Goal: Information Seeking & Learning: Check status

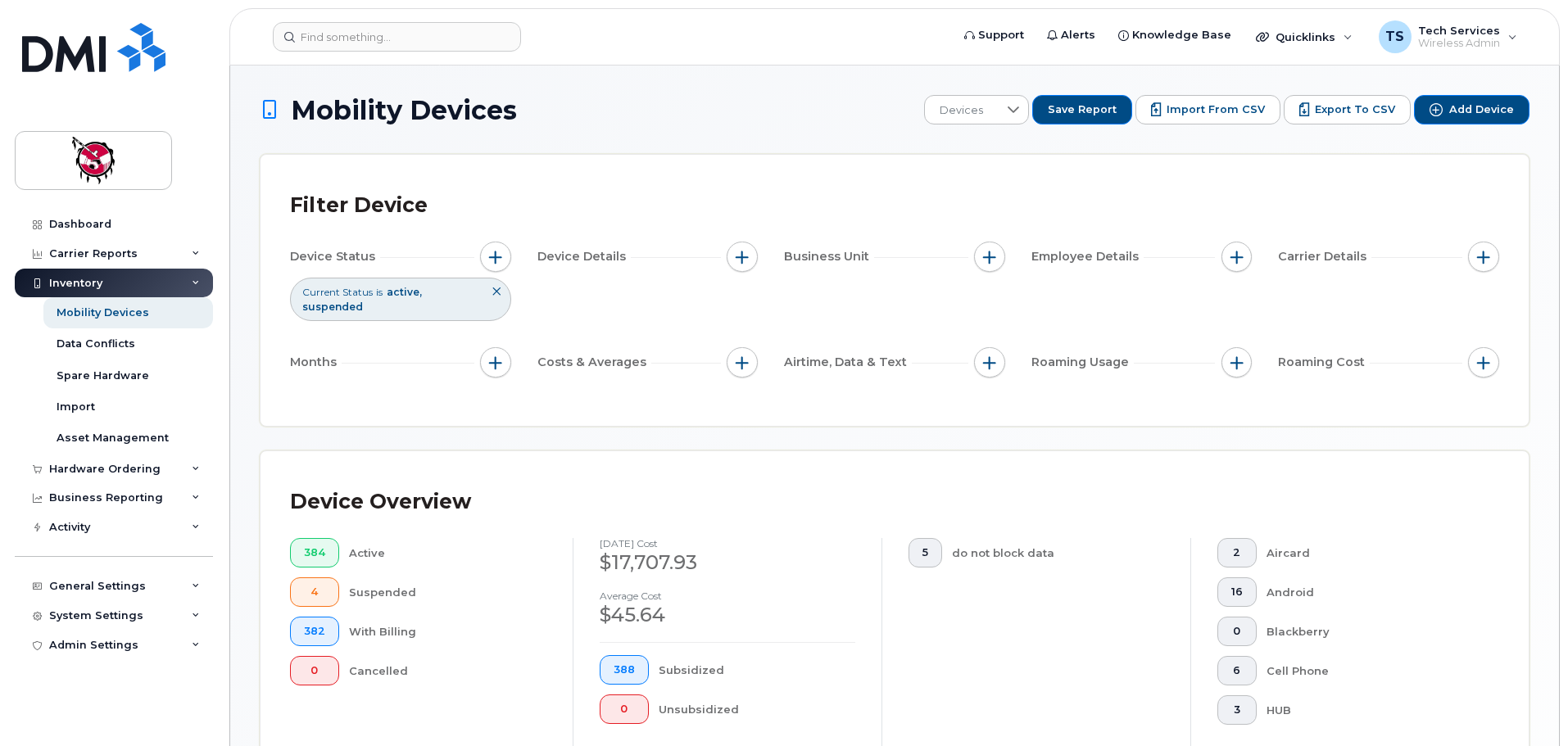
scroll to position [439, 0]
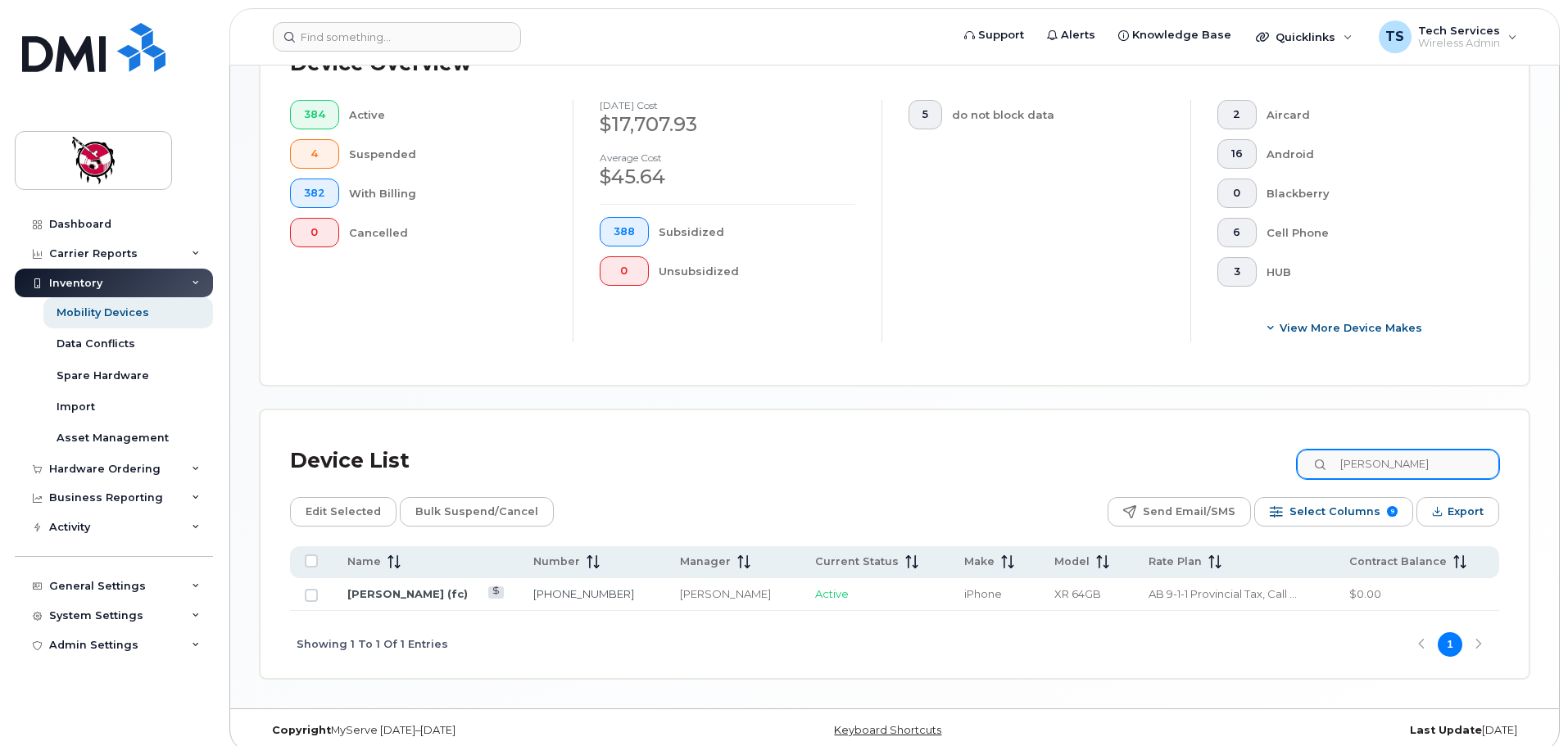
drag, startPoint x: 1402, startPoint y: 446, endPoint x: 1324, endPoint y: 446, distance: 78.0
click at [1324, 450] on input "tiffany" at bounding box center [1397, 465] width 202 height 30
drag, startPoint x: 1406, startPoint y: 452, endPoint x: 1327, endPoint y: 448, distance: 79.1
click at [1327, 450] on input "0548" at bounding box center [1397, 465] width 204 height 30
type input "kalena"
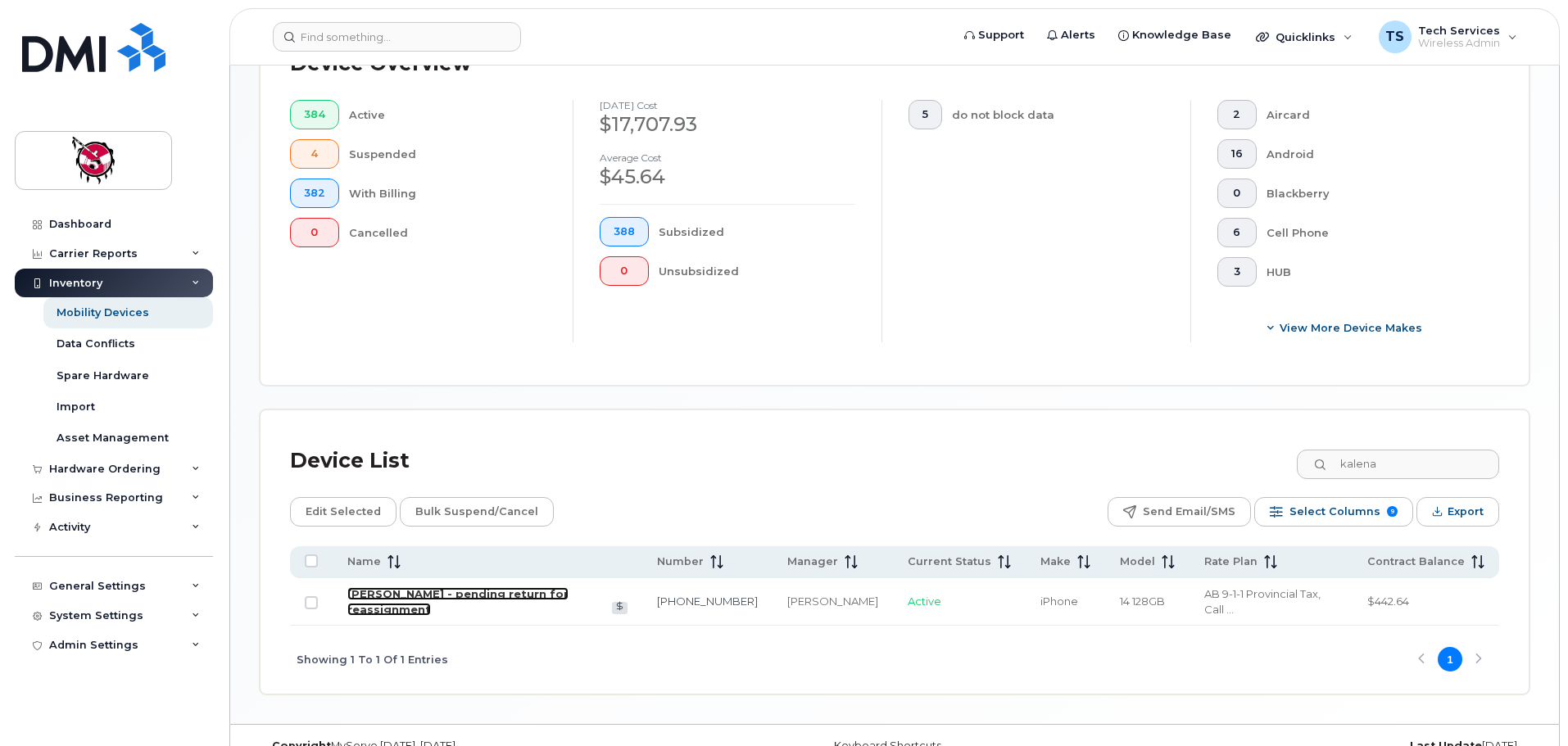
click at [516, 587] on link "[PERSON_NAME] - pending return for reassignment" at bounding box center [458, 601] width 221 height 29
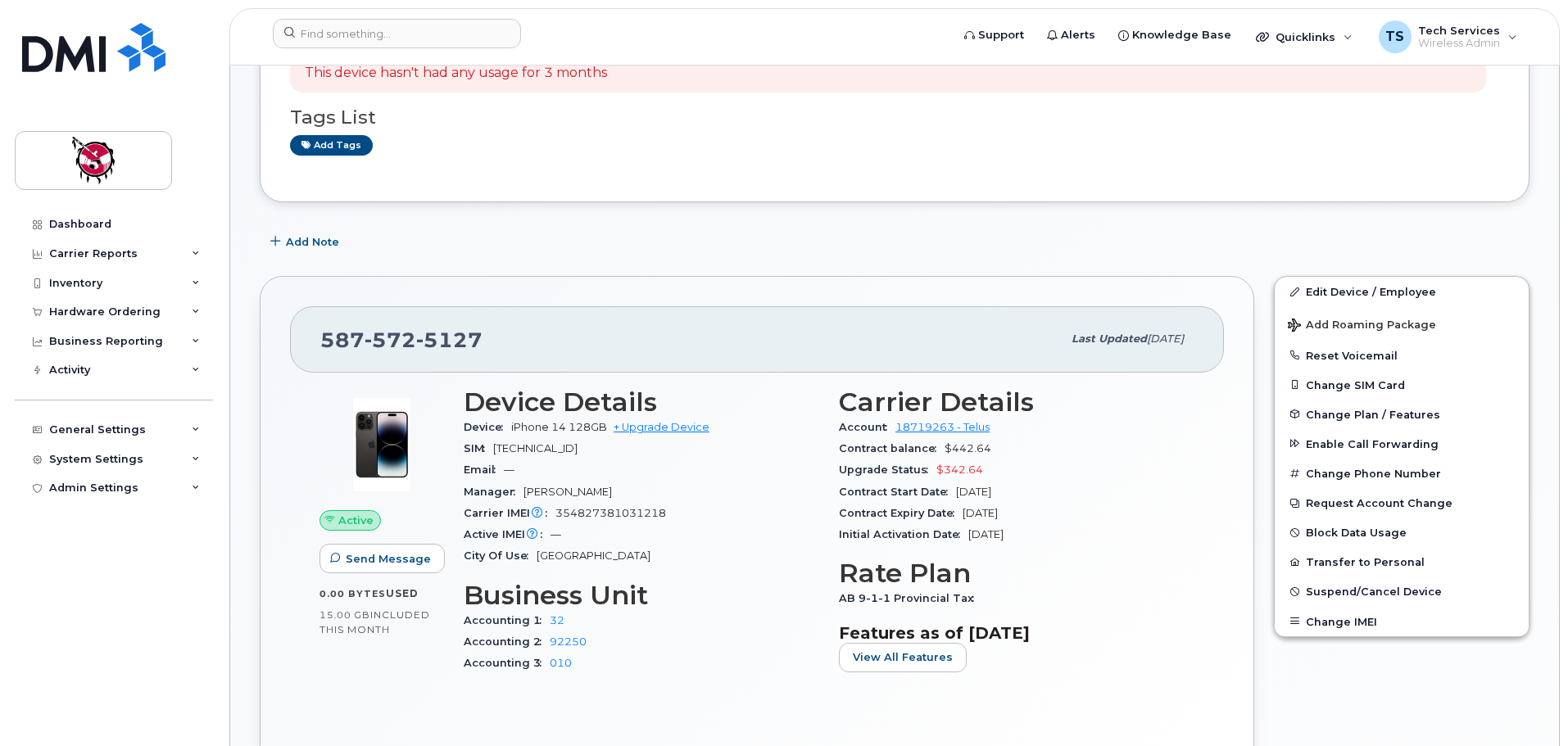
scroll to position [327, 0]
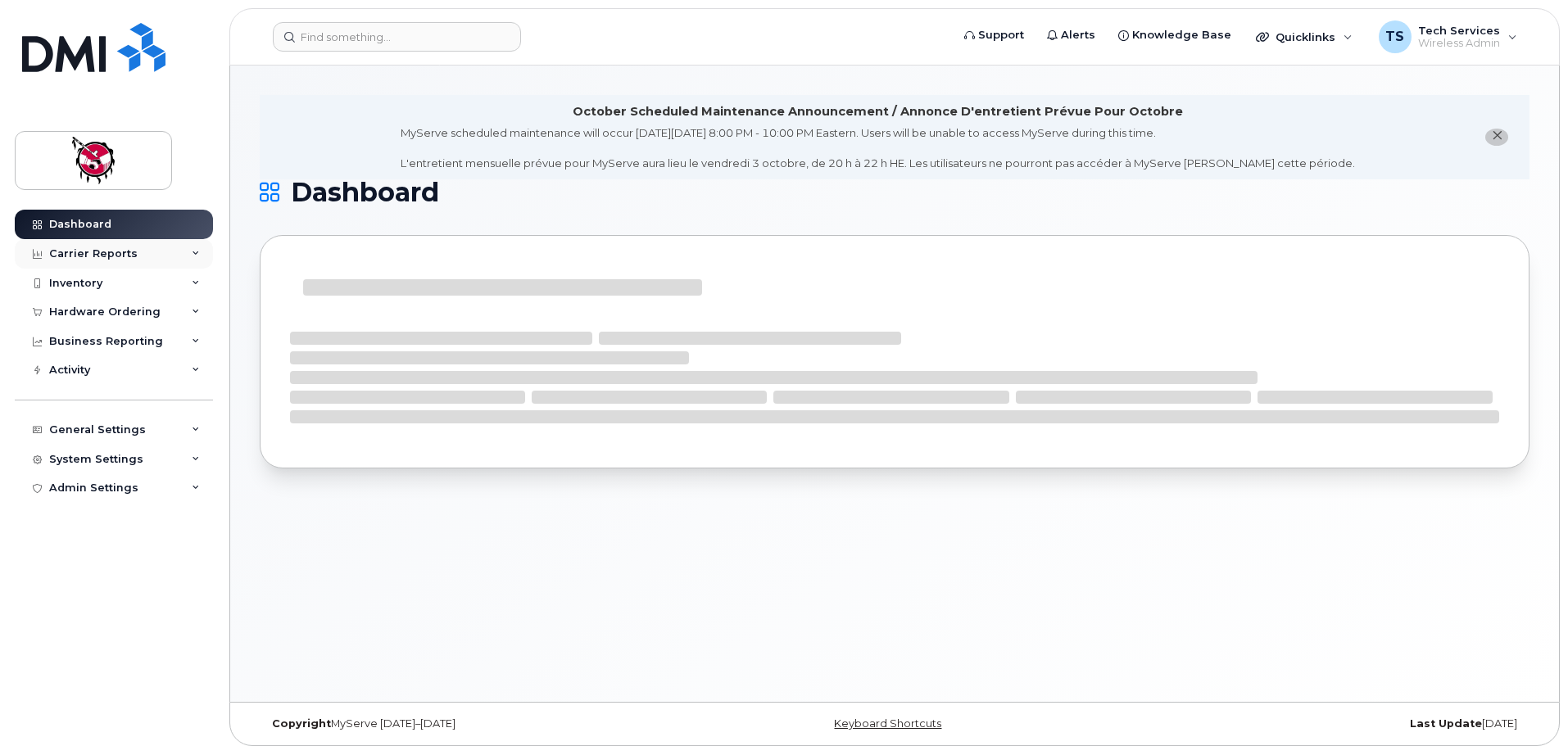
click at [106, 253] on div "Carrier Reports" at bounding box center [93, 254] width 88 height 13
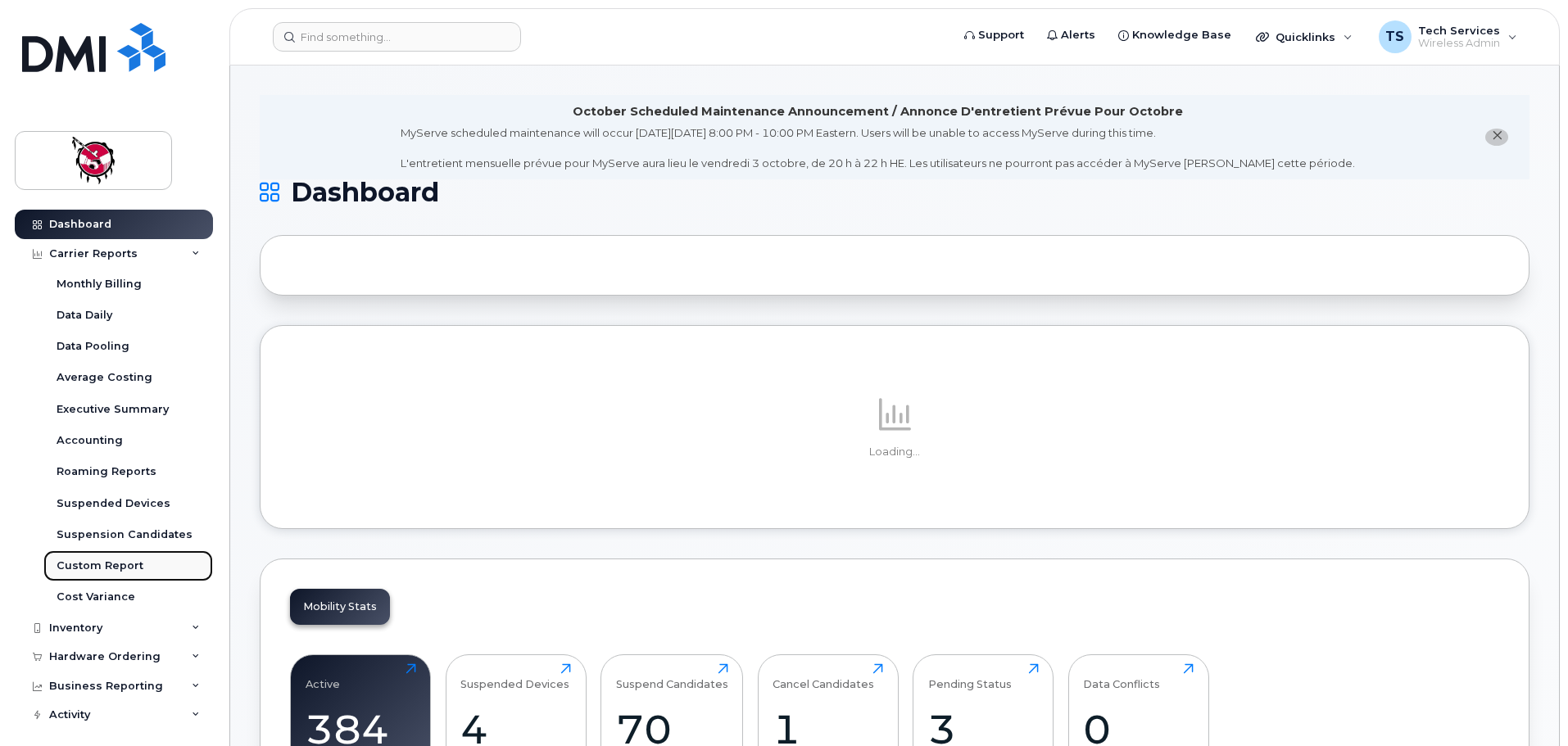
click at [126, 571] on div "Custom Report" at bounding box center [100, 566] width 87 height 15
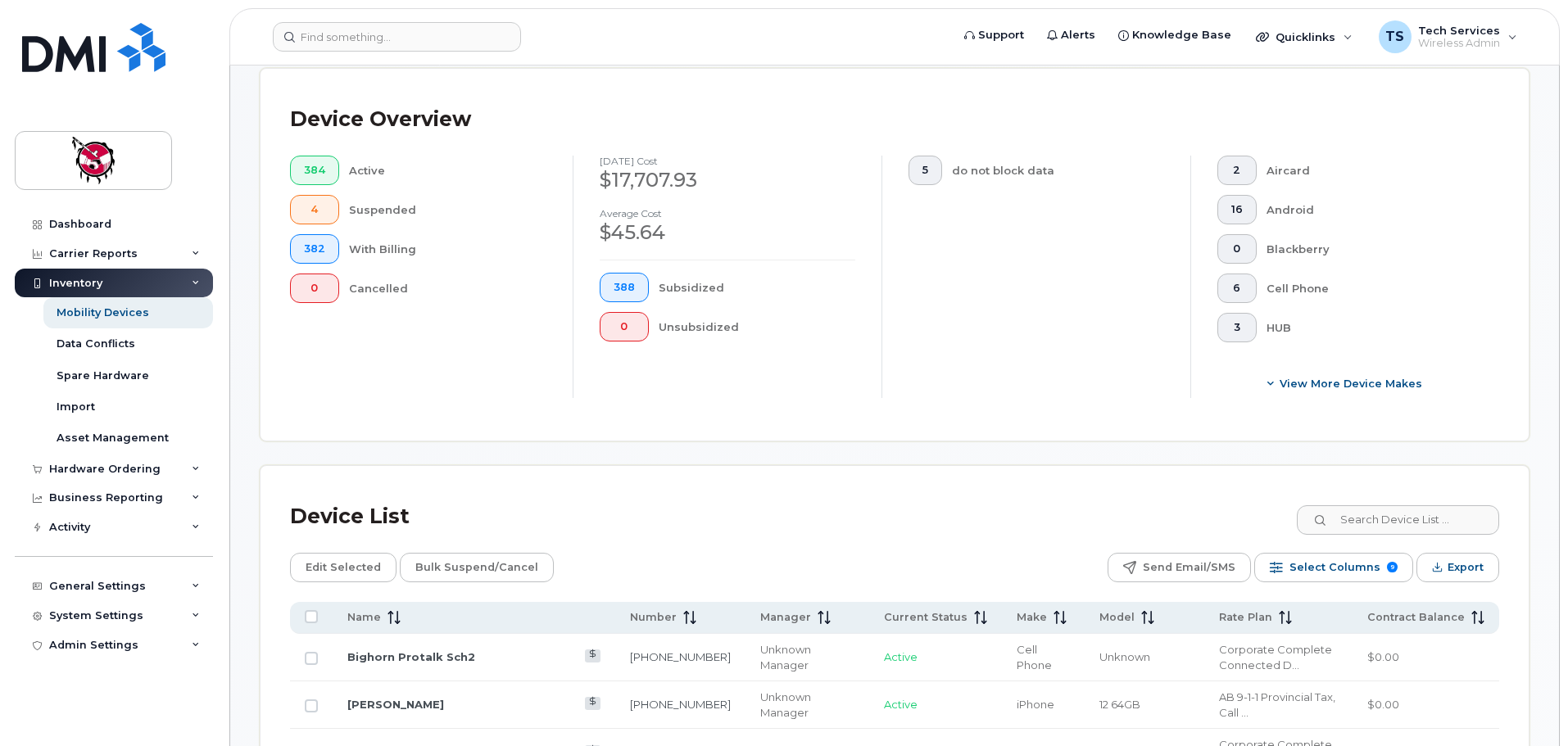
scroll to position [410, 0]
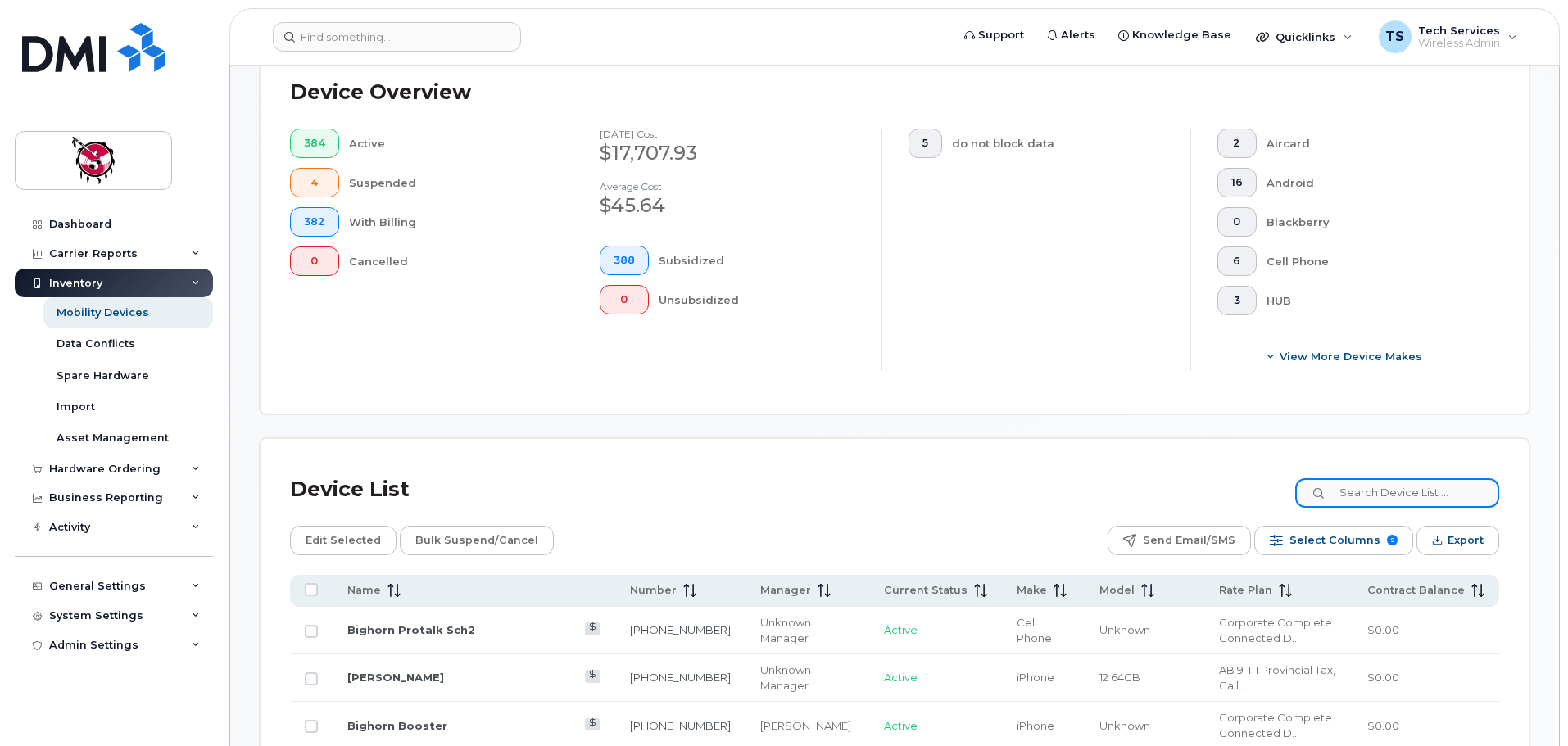
click at [1444, 480] on input at bounding box center [1397, 493] width 204 height 30
type input "5606"
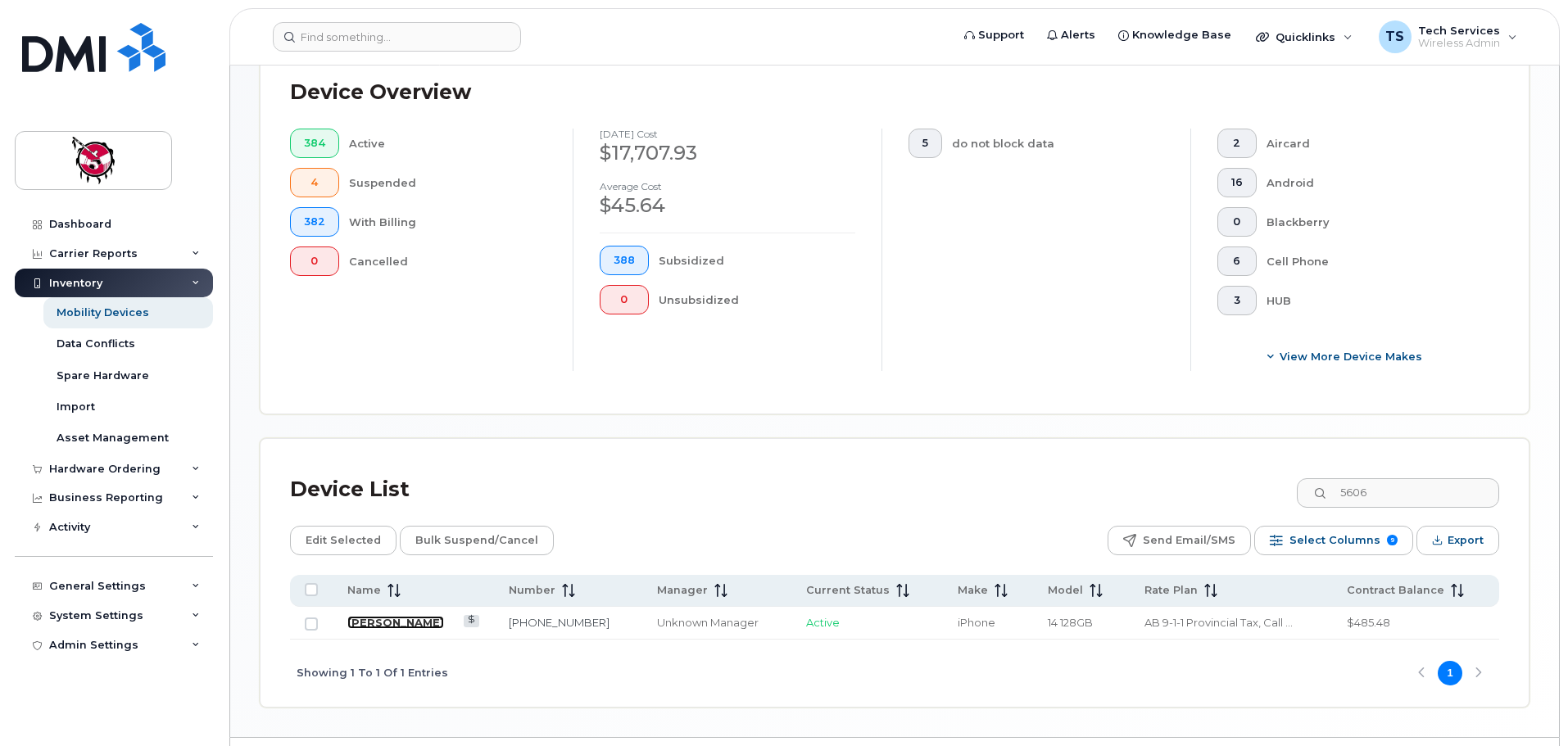
click at [412, 616] on link "Valerie Gilmore" at bounding box center [395, 622] width 96 height 13
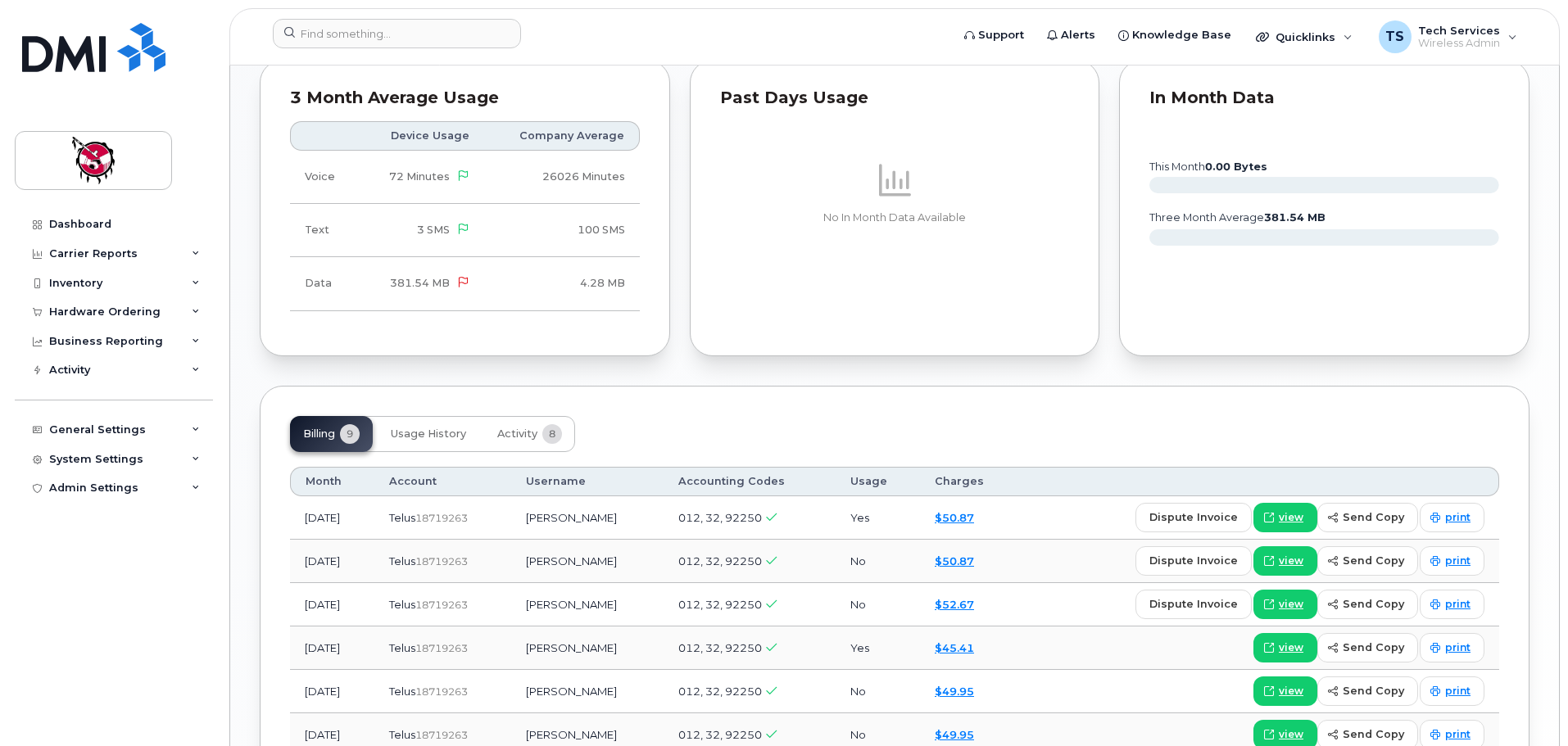
scroll to position [983, 0]
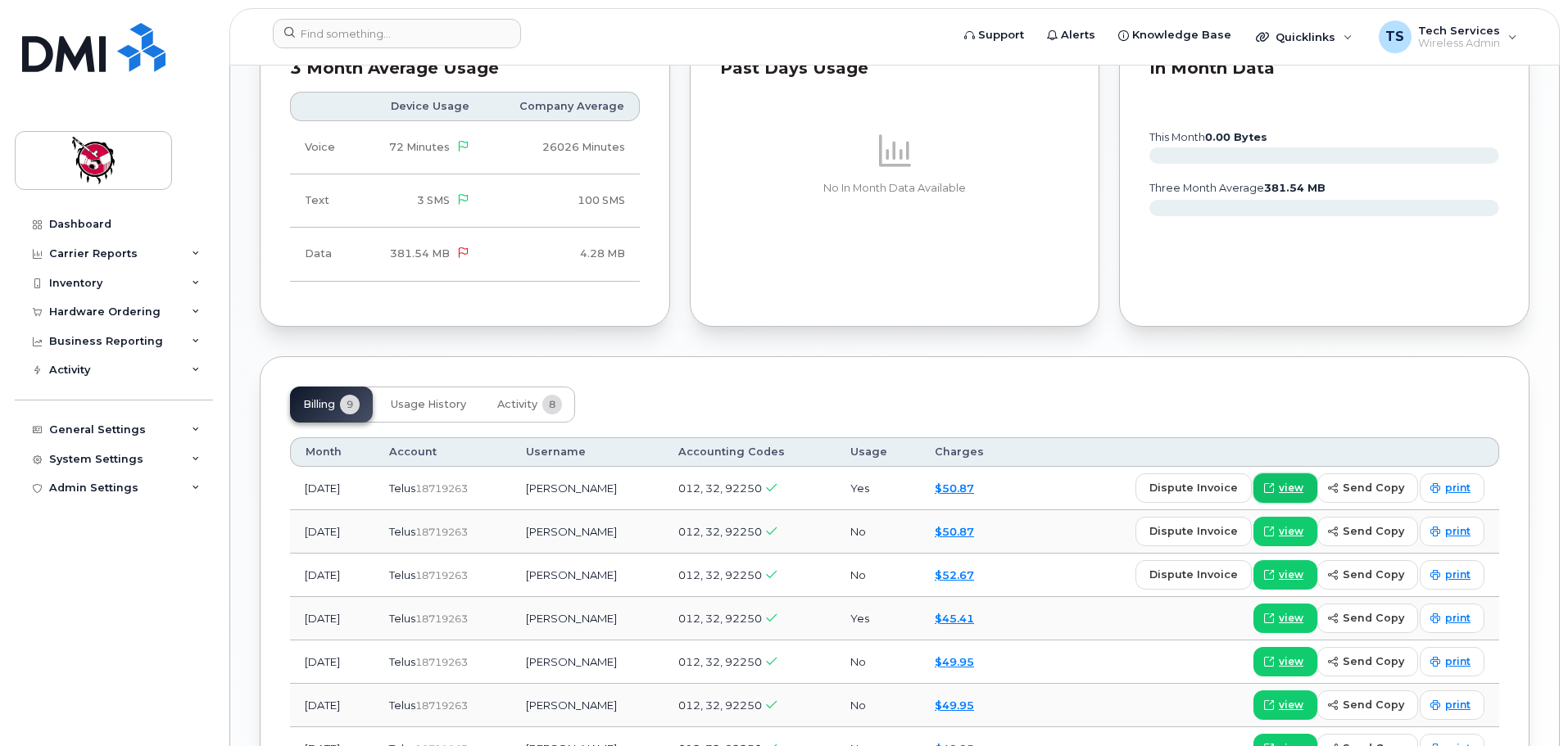
click at [1303, 487] on span "view" at bounding box center [1291, 488] width 25 height 15
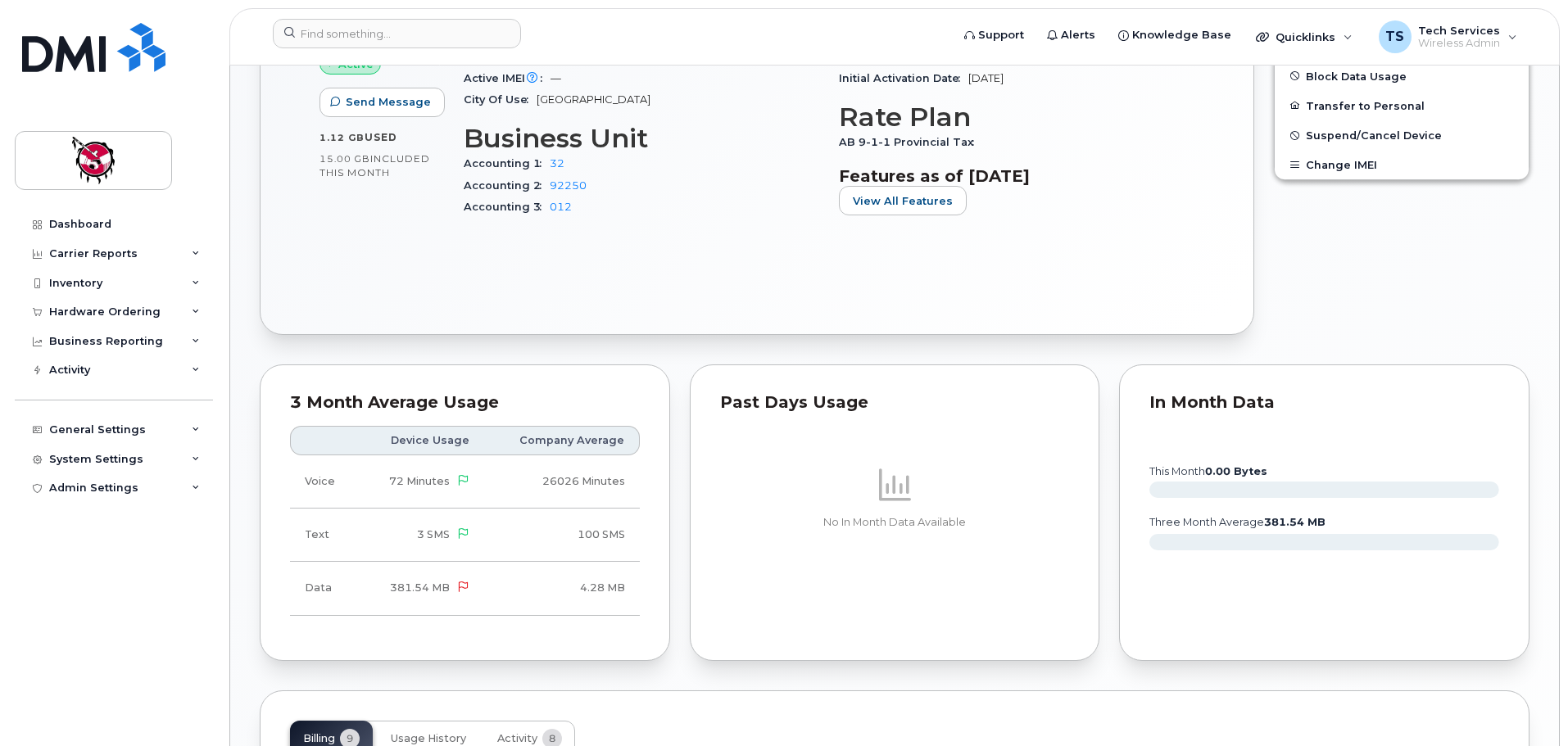
scroll to position [574, 0]
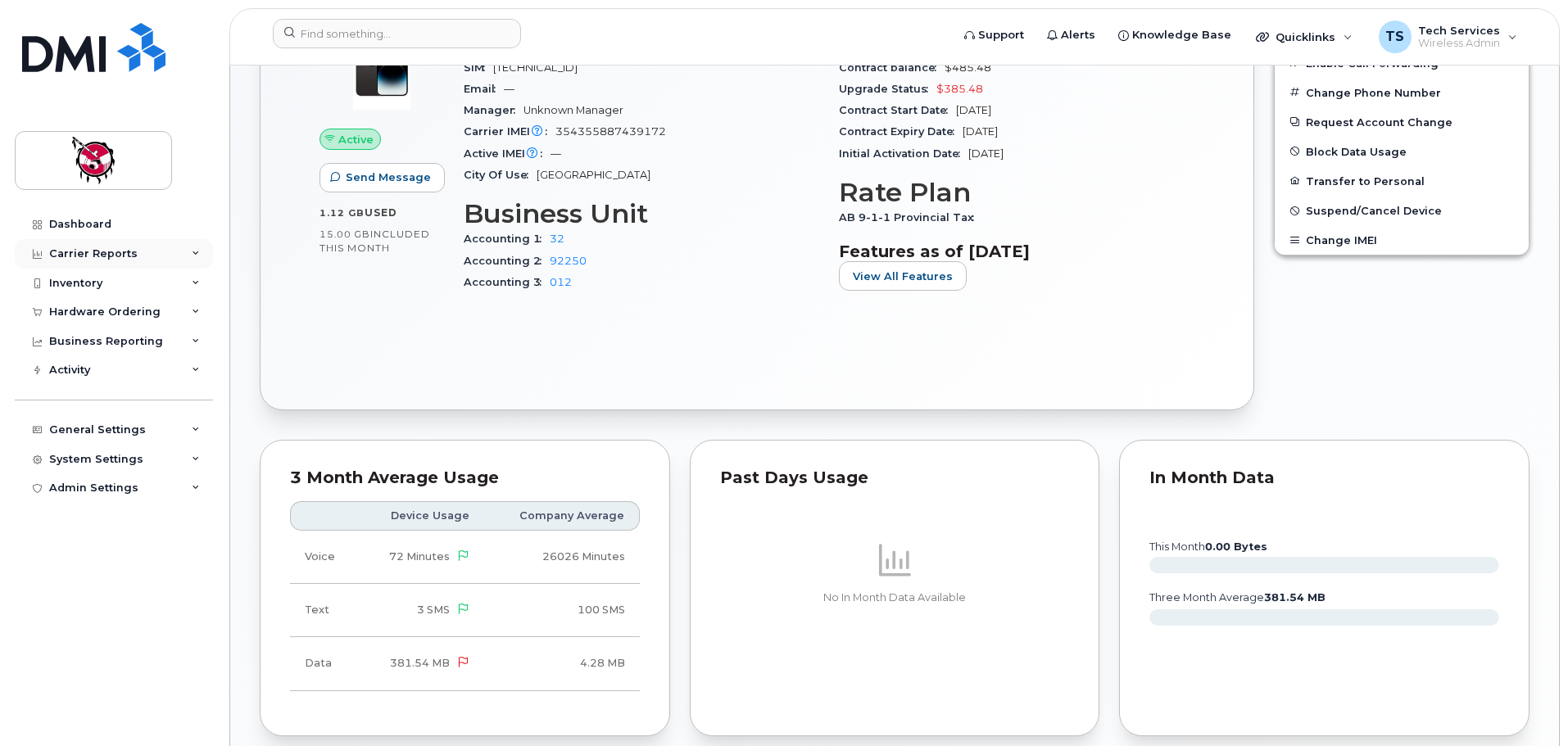
click at [101, 260] on div "Carrier Reports" at bounding box center [114, 254] width 198 height 30
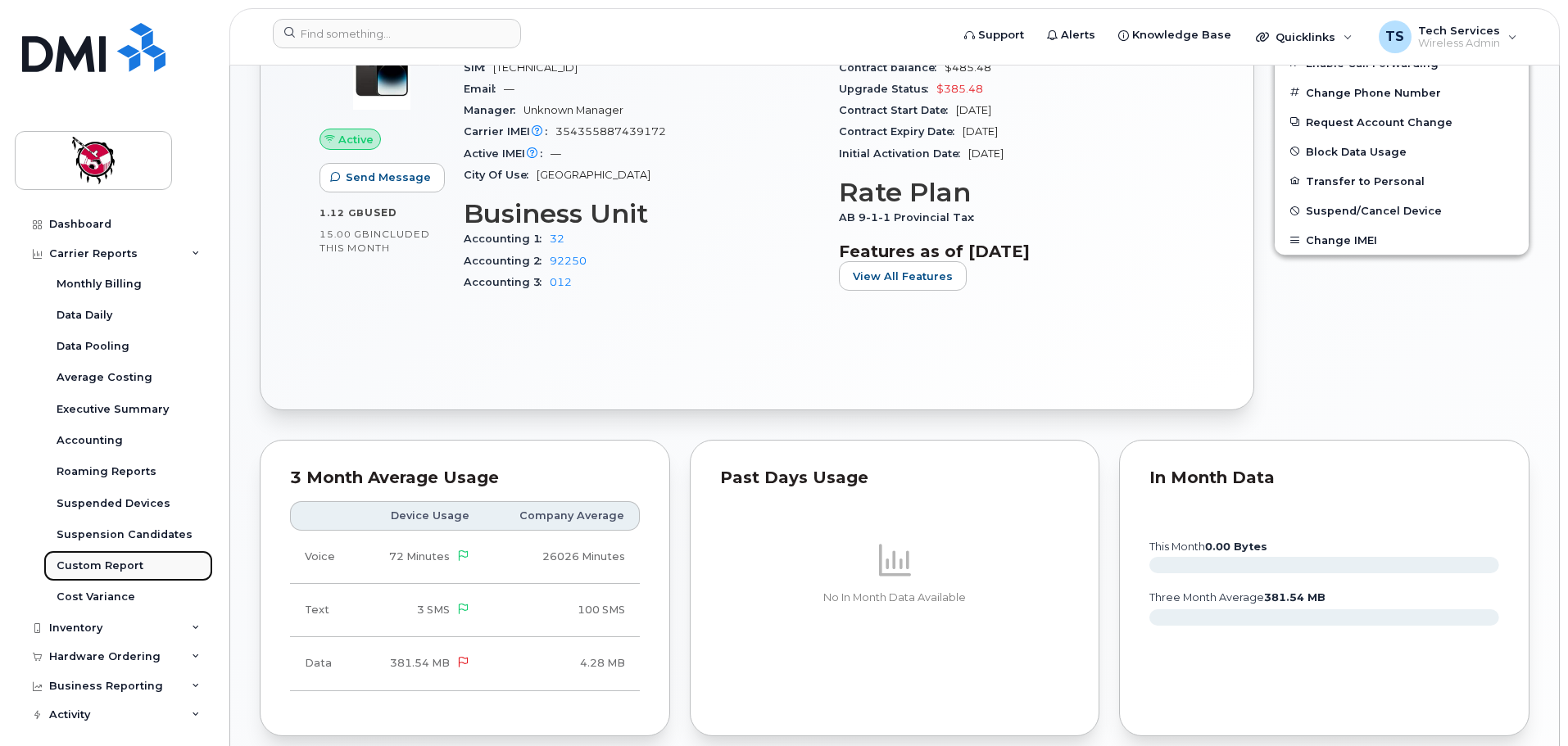
click at [90, 569] on div "Custom Report" at bounding box center [100, 566] width 87 height 15
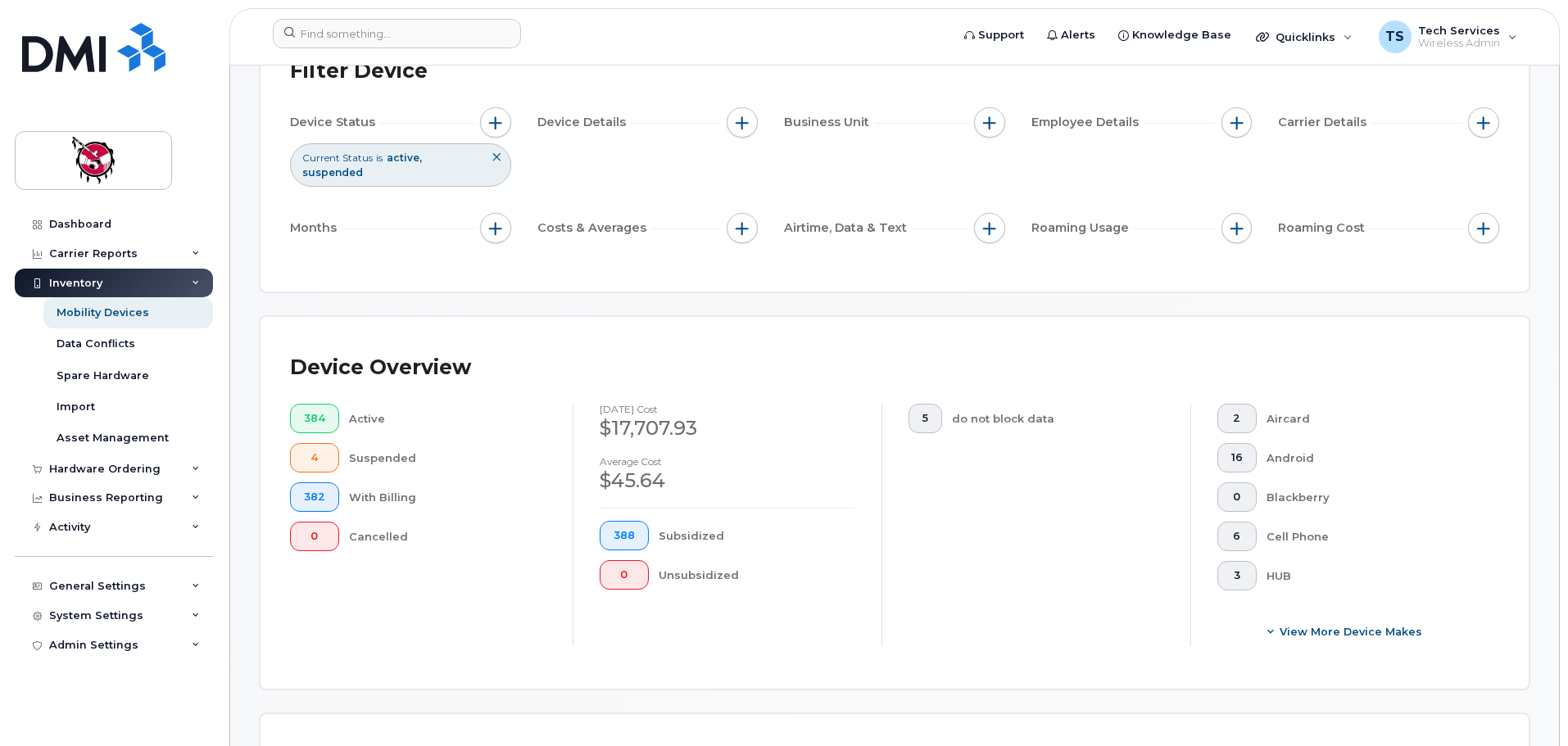
scroll to position [327, 0]
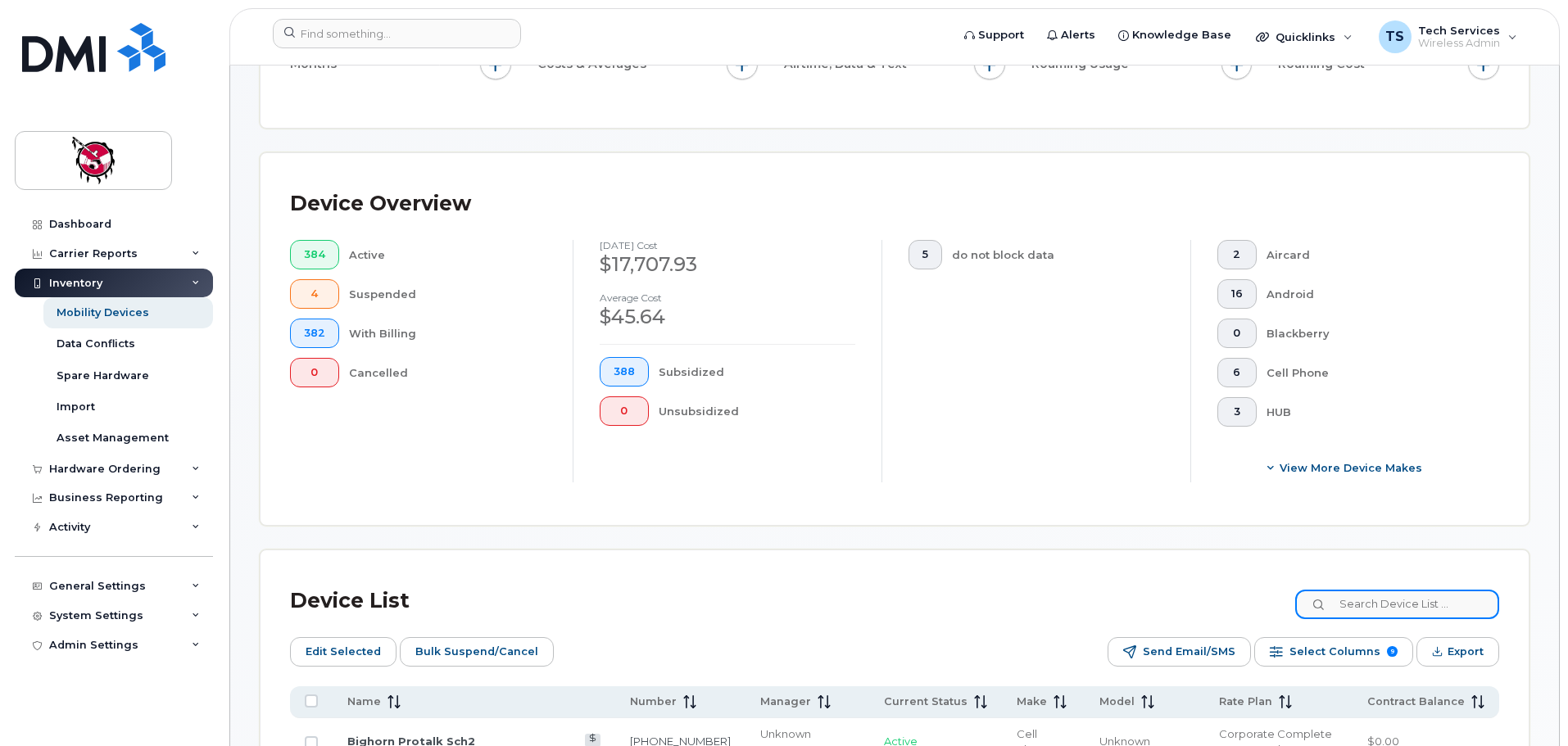
click at [1414, 591] on input at bounding box center [1397, 604] width 204 height 30
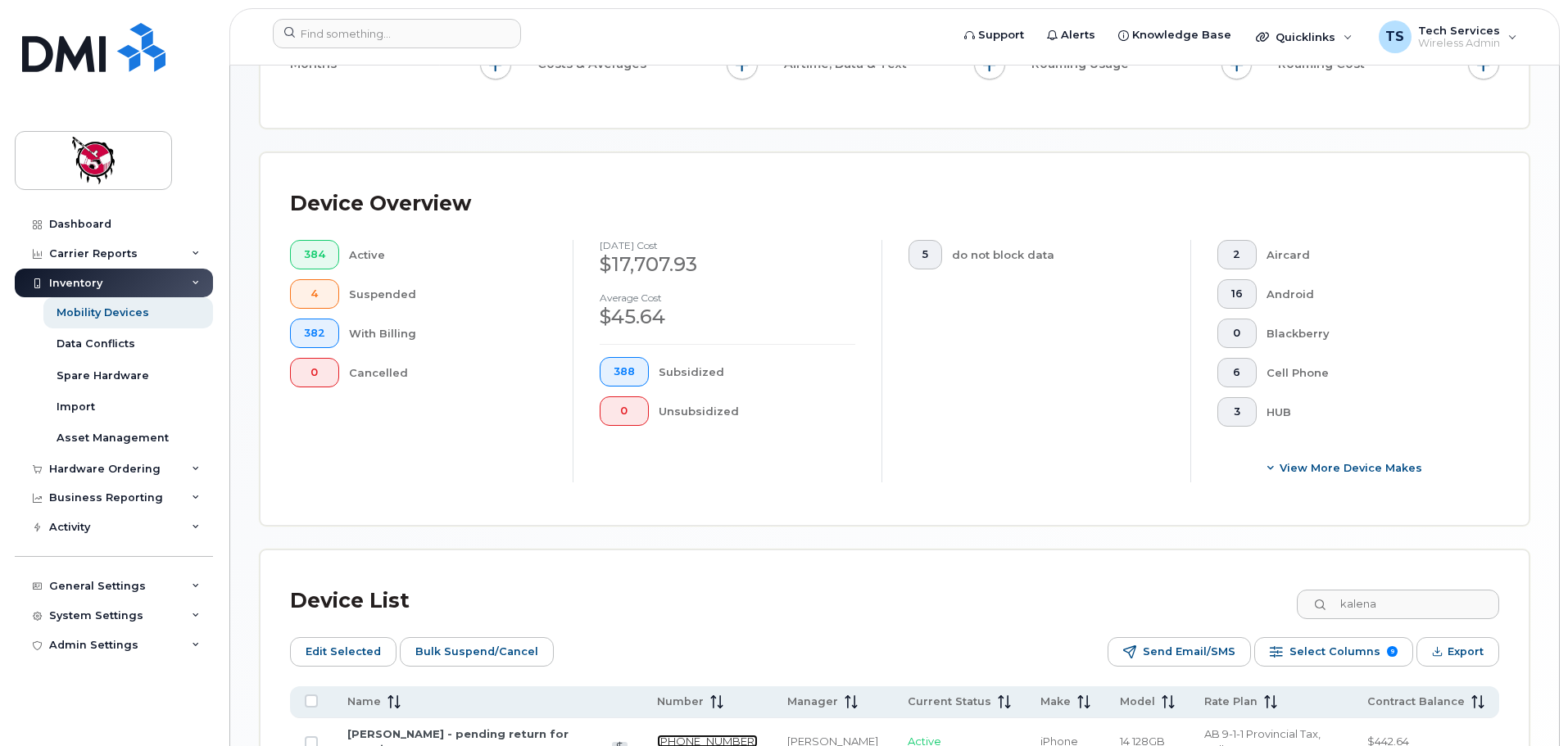
click at [711, 734] on link "587-572-5127" at bounding box center [707, 741] width 101 height 13
drag, startPoint x: 1409, startPoint y: 592, endPoint x: 1237, endPoint y: 586, distance: 172.1
click at [1237, 589] on div "Device List kalena" at bounding box center [894, 602] width 1209 height 43
type input "hunter"
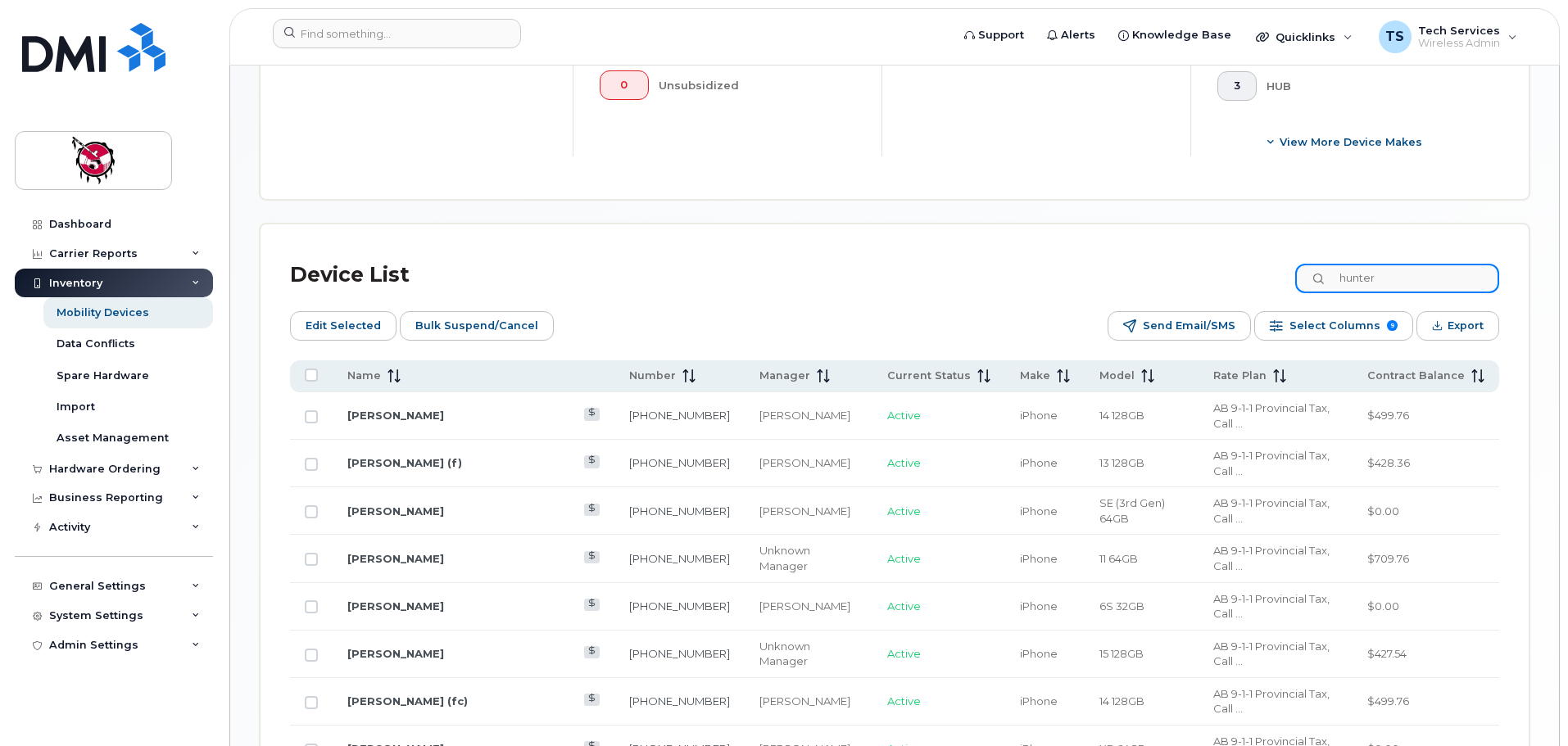
scroll to position [737, 0]
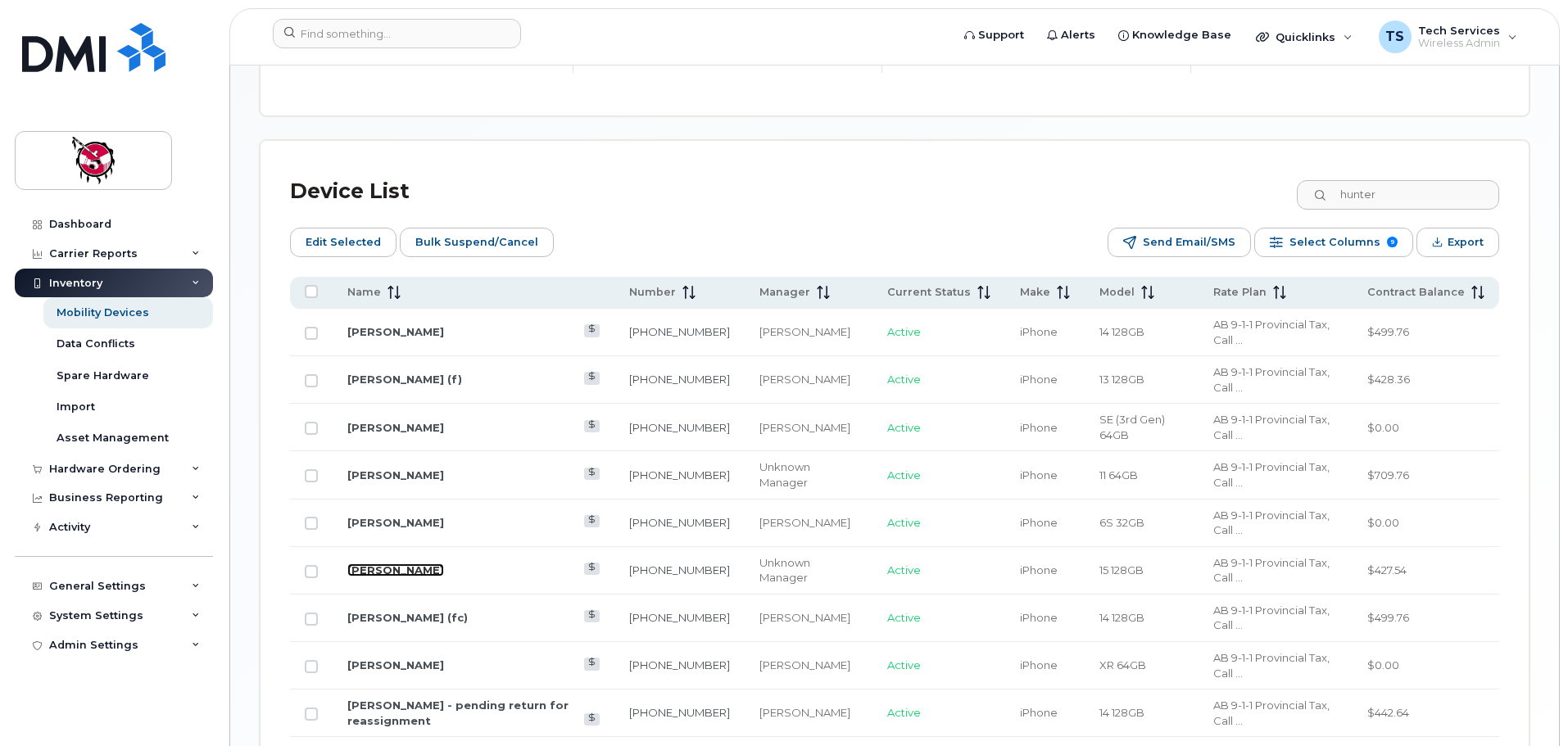
click at [399, 564] on link "[PERSON_NAME]" at bounding box center [395, 570] width 96 height 13
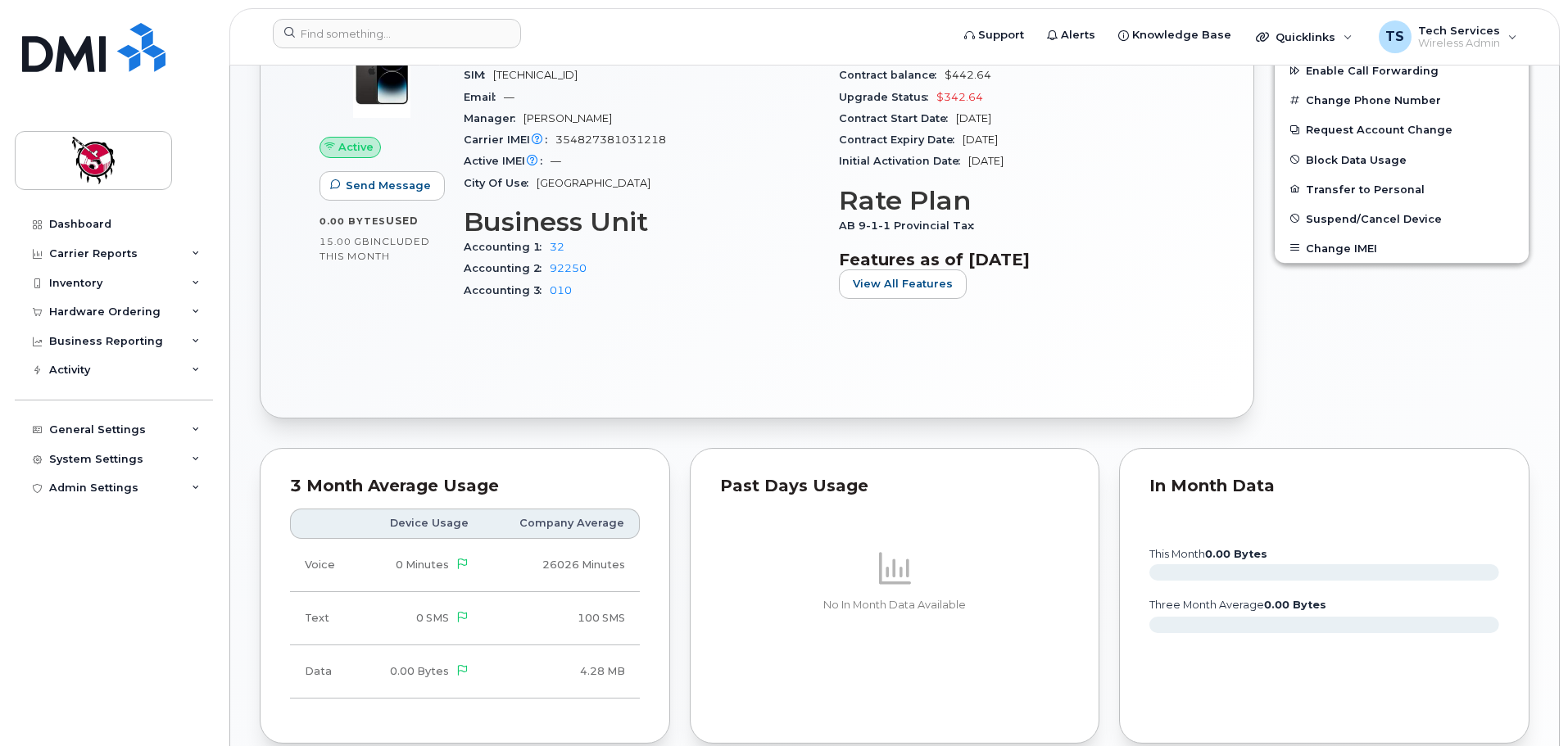
scroll to position [410, 0]
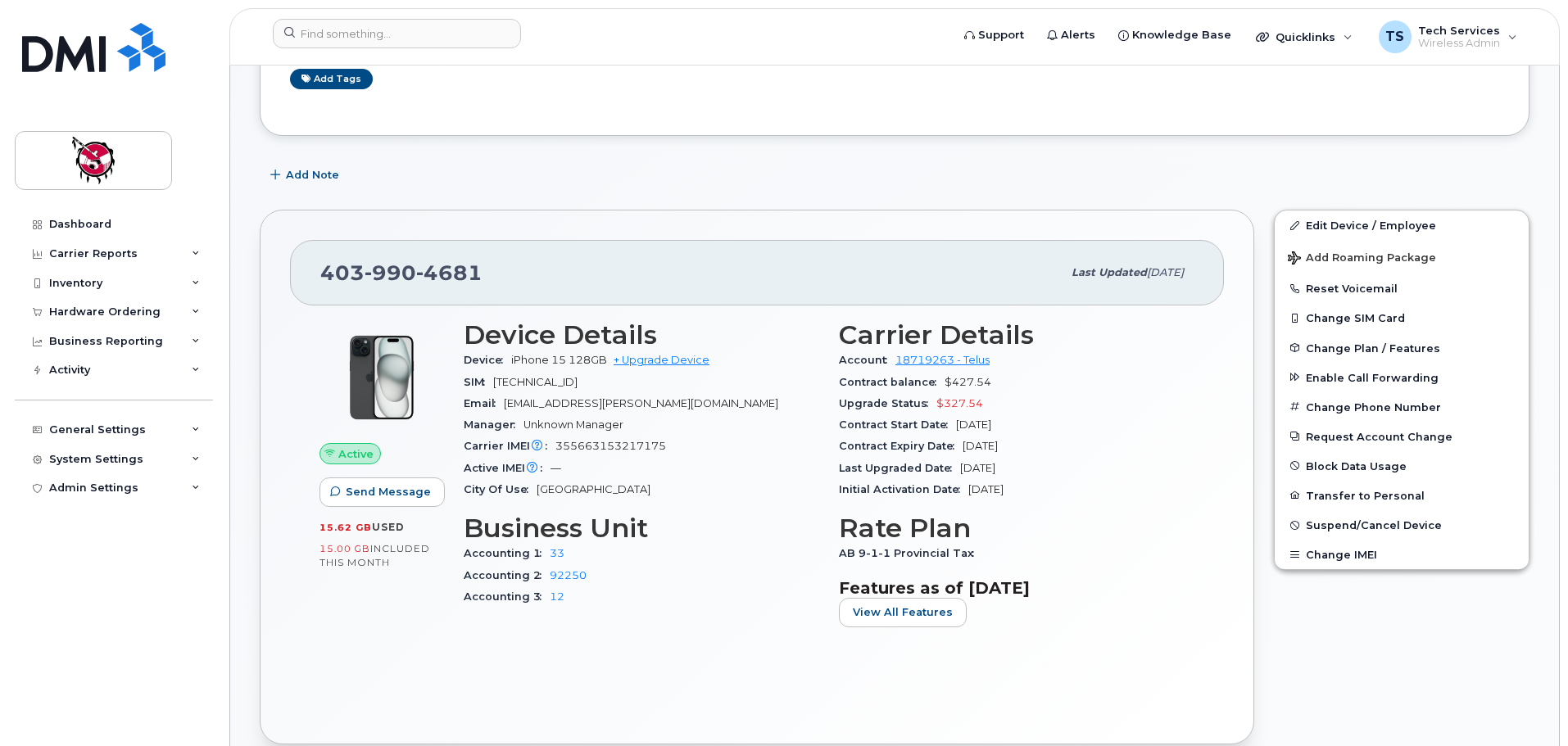
scroll to position [327, 0]
